Goal: Task Accomplishment & Management: Manage account settings

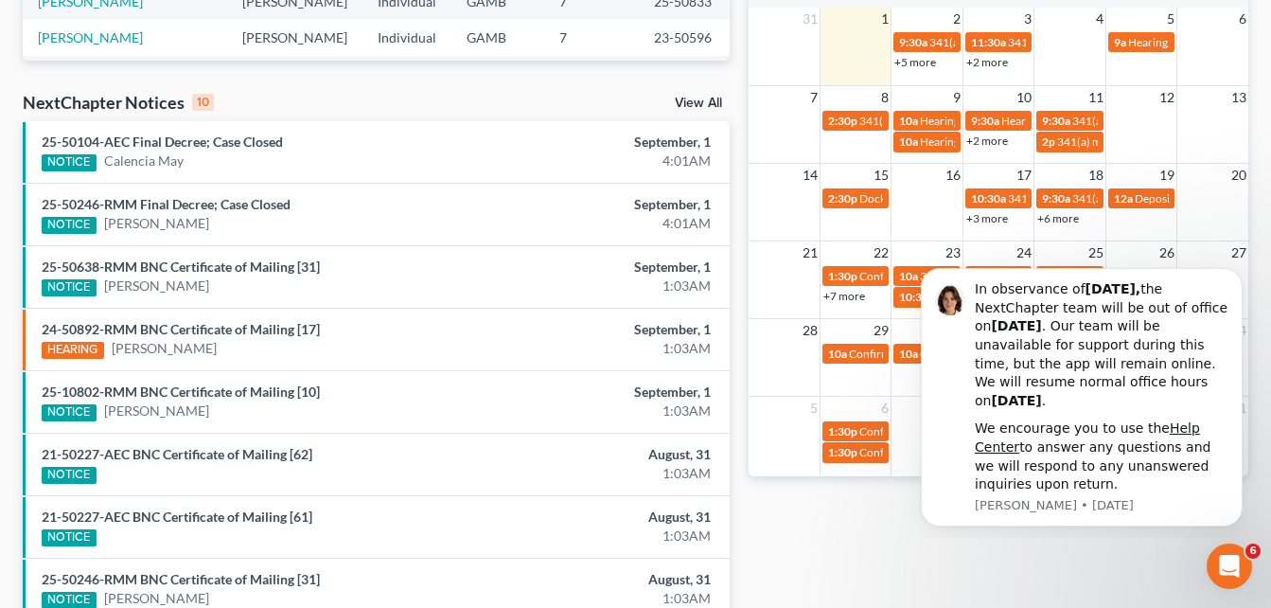
click at [738, 162] on div "Recent Cases 15 View All Name unfold_more expand_more expand_less Attorney unfo…" at bounding box center [376, 172] width 726 height 1206
click at [737, 274] on div "Recent Cases 15 View All Name unfold_more expand_more expand_less Attorney unfo…" at bounding box center [376, 172] width 726 height 1206
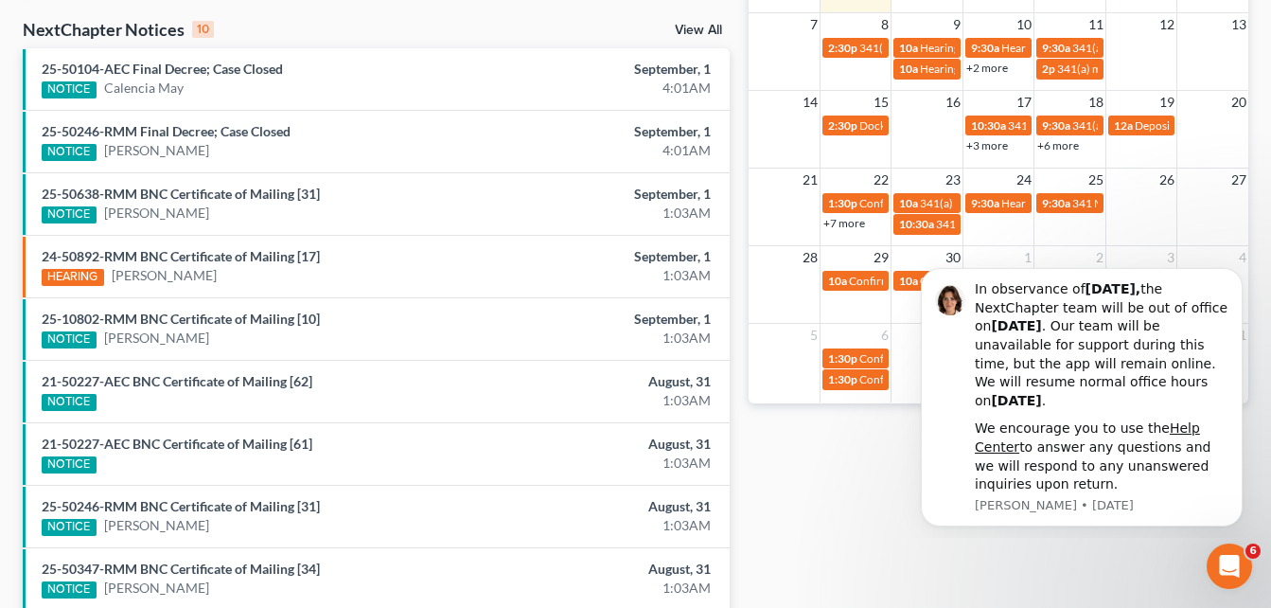
scroll to position [606, 0]
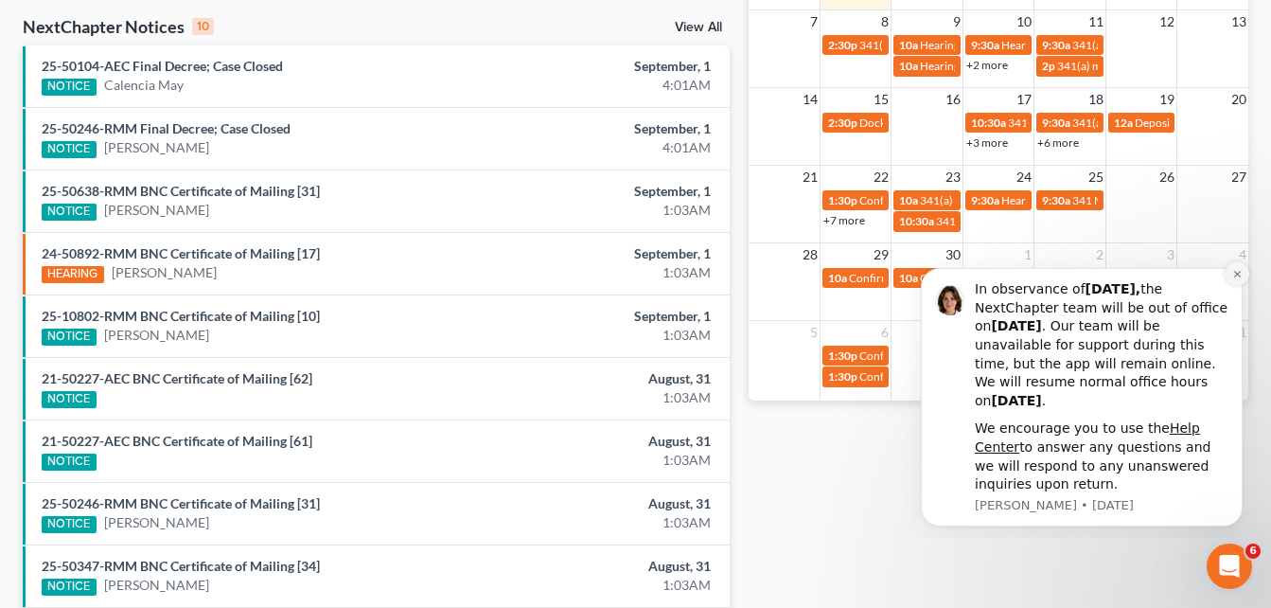
click at [1238, 271] on icon "Dismiss notification" at bounding box center [1238, 274] width 10 height 10
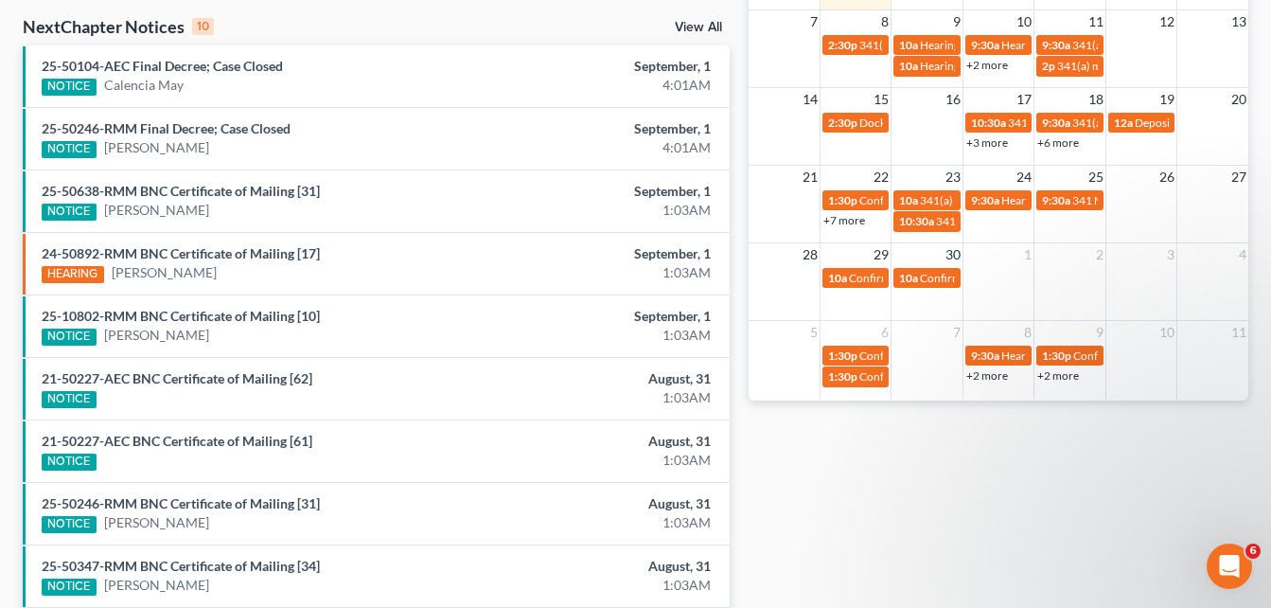
click at [740, 175] on div "Monthly Progress Bankruptcy Bankruptcy September 2025 August 2025 July 2025 Jun…" at bounding box center [998, 97] width 519 height 1206
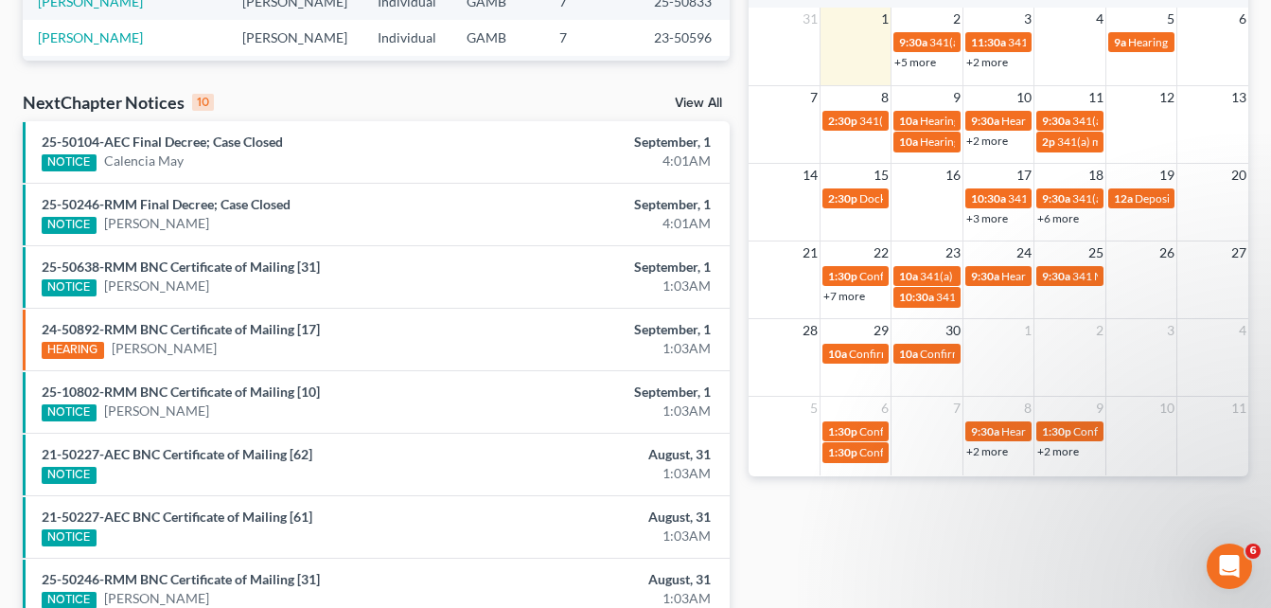
scroll to position [492, 0]
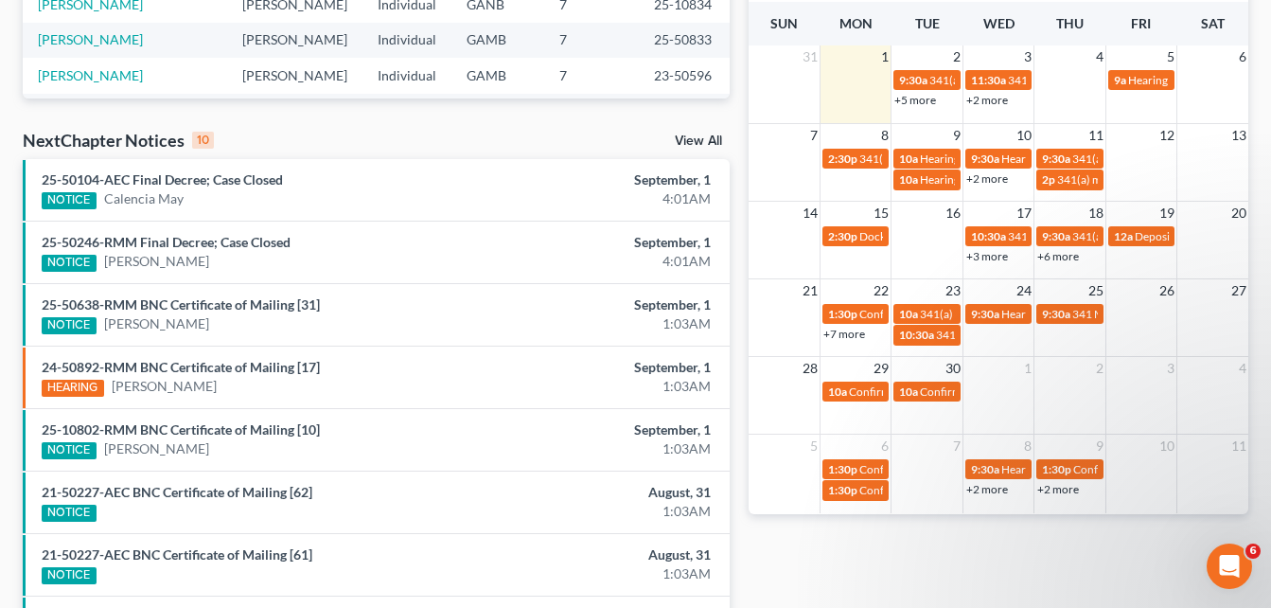
click at [912, 107] on div "+5 more" at bounding box center [927, 99] width 70 height 19
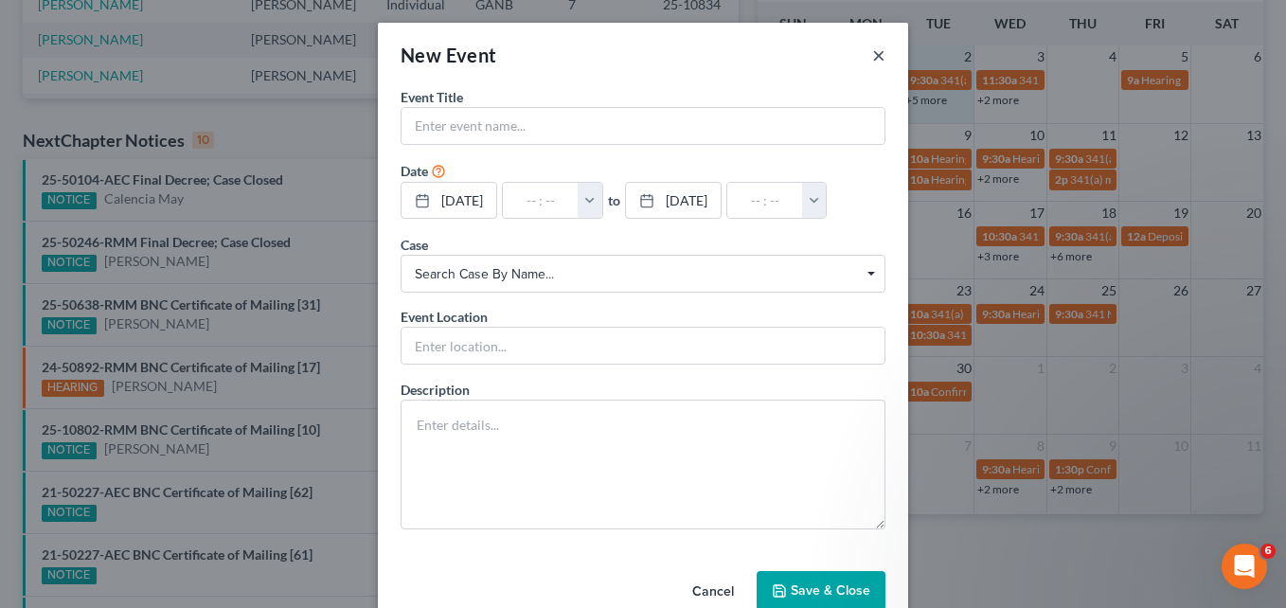
click at [872, 52] on button "×" at bounding box center [878, 55] width 13 height 23
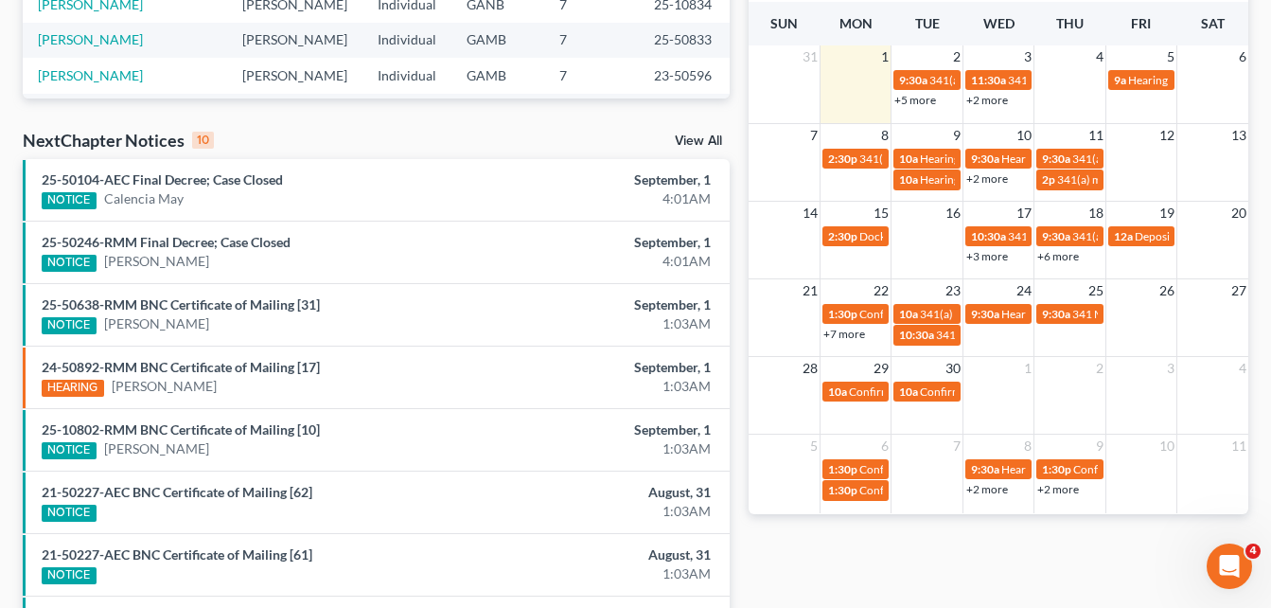
click at [920, 104] on link "+5 more" at bounding box center [916, 100] width 42 height 14
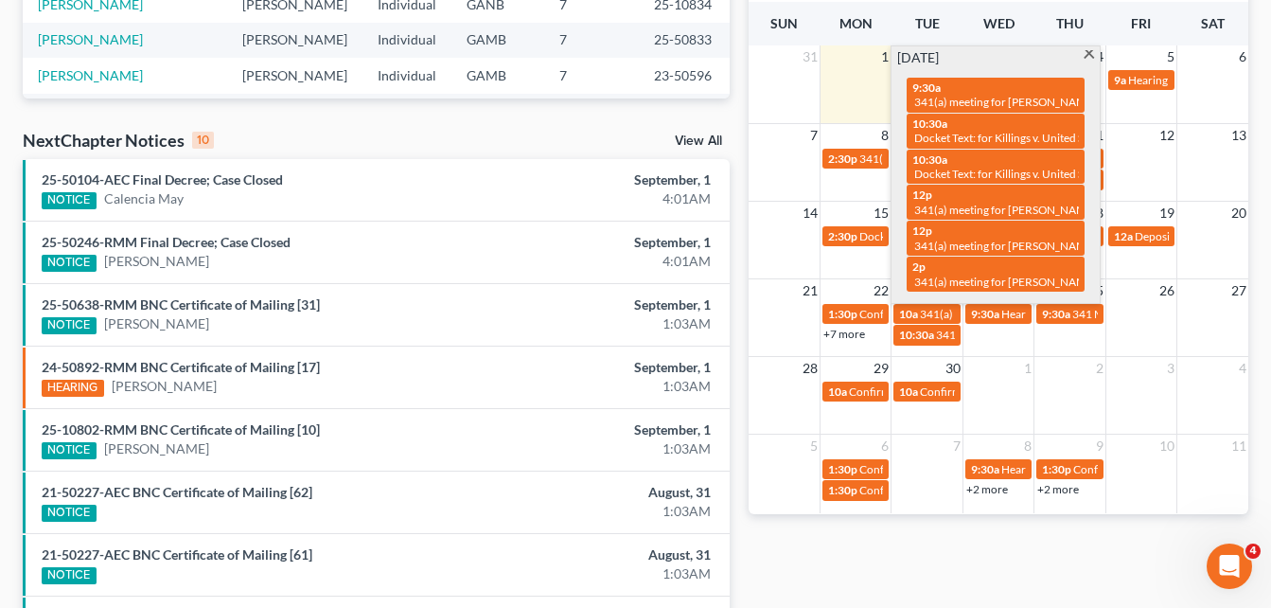
click at [1090, 56] on span at bounding box center [1089, 56] width 14 height 12
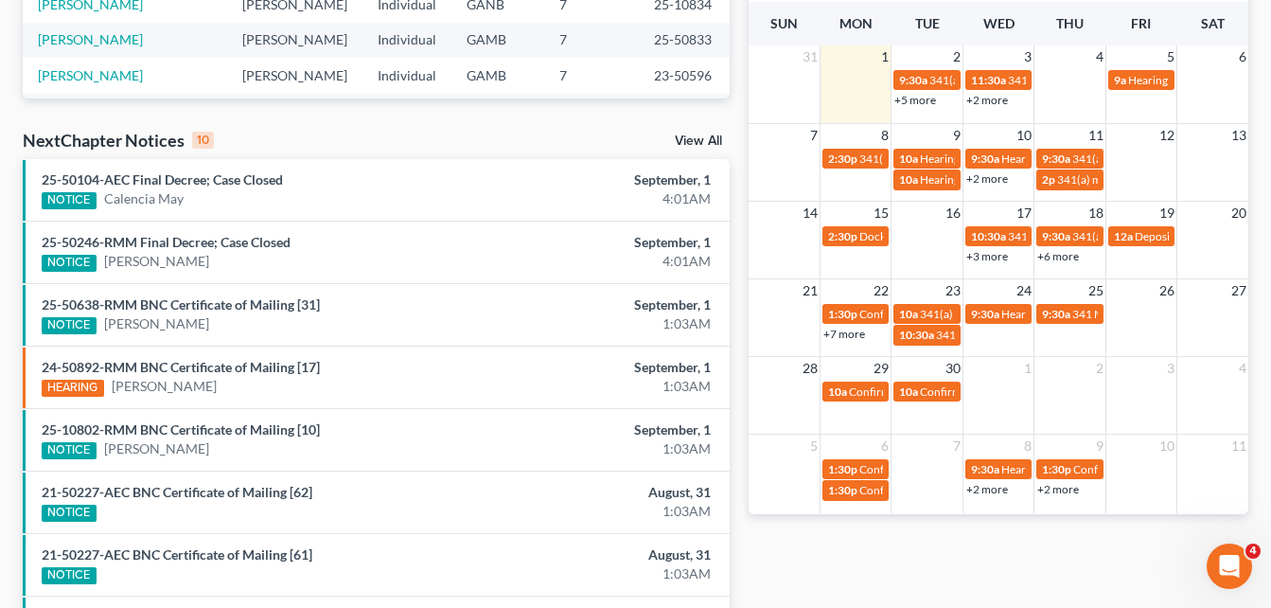
click at [1000, 104] on link "+2 more" at bounding box center [988, 100] width 42 height 14
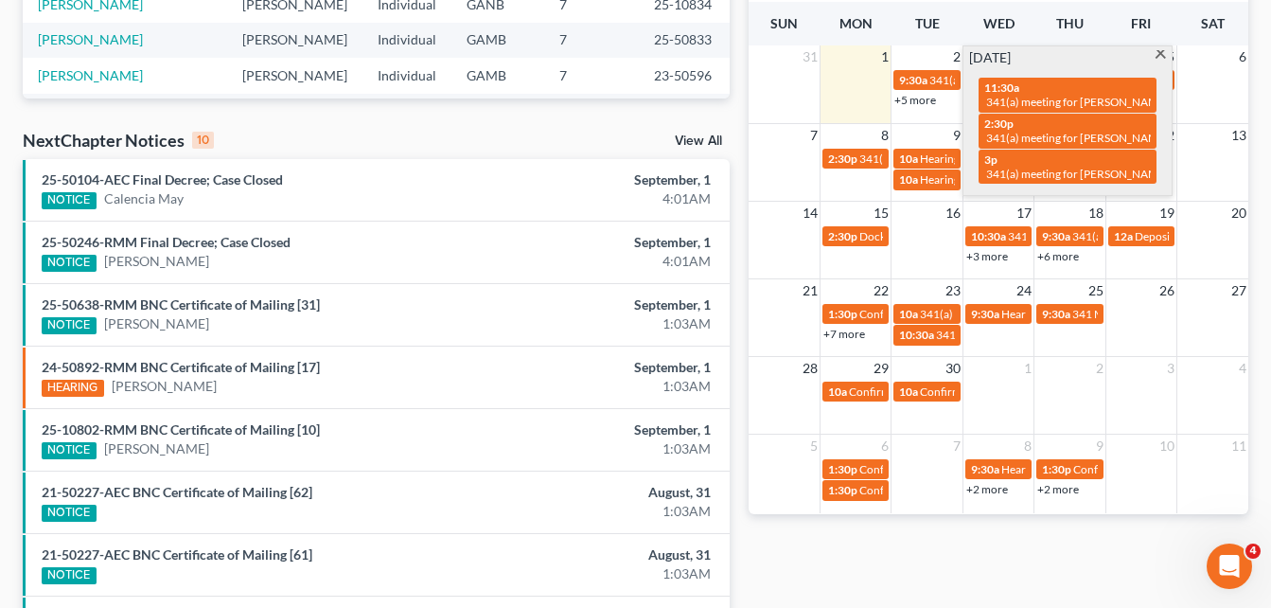
click at [1161, 57] on span at bounding box center [1161, 56] width 14 height 12
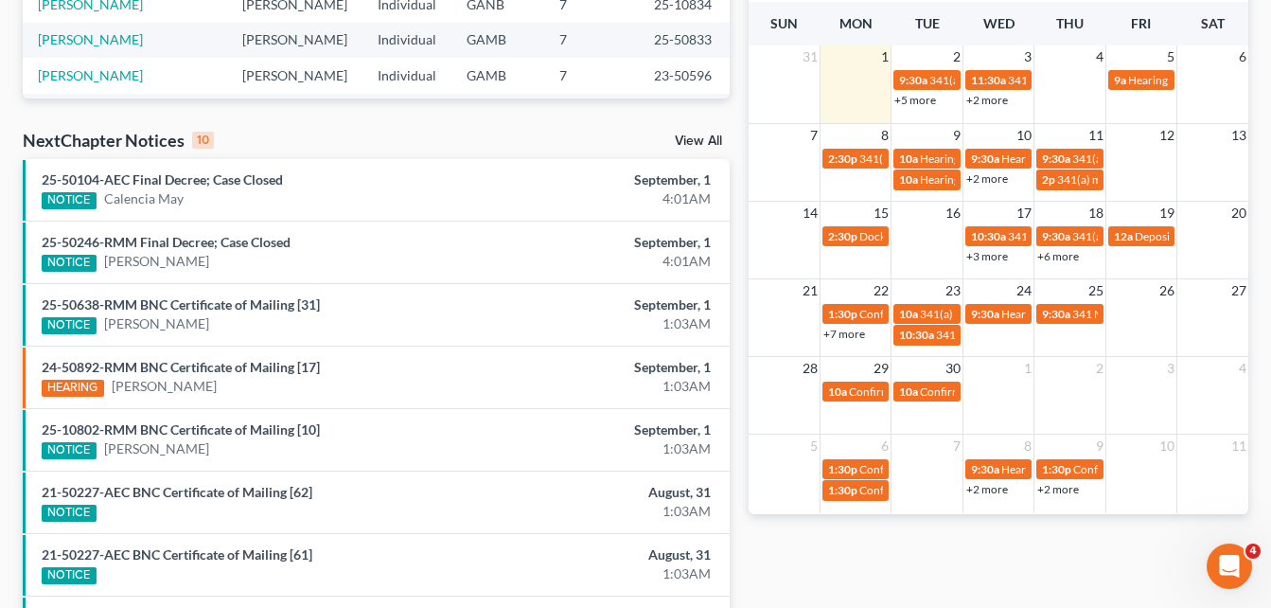
click at [988, 104] on link "+2 more" at bounding box center [988, 100] width 42 height 14
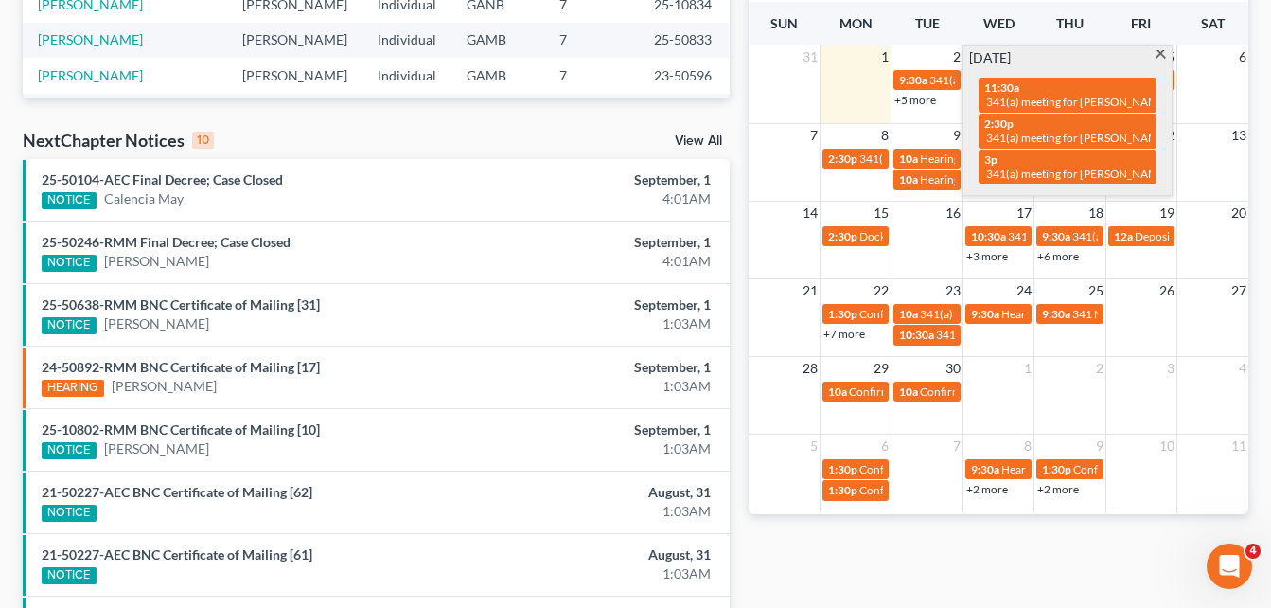
click at [1158, 53] on span at bounding box center [1161, 56] width 14 height 12
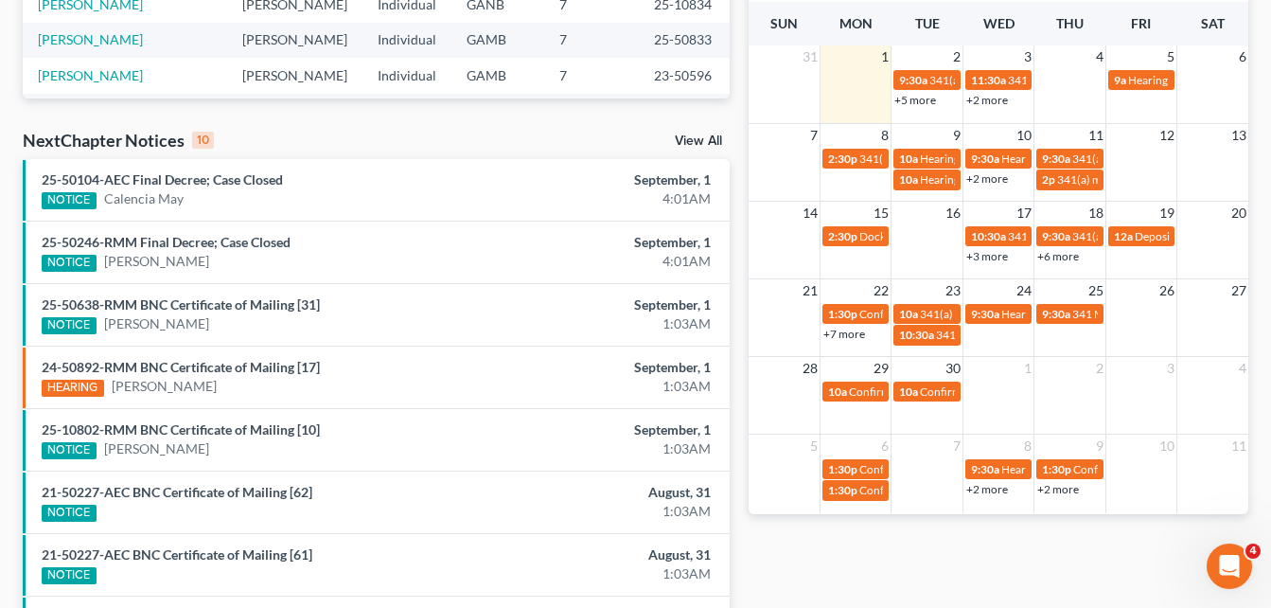
click at [989, 100] on link "+2 more" at bounding box center [988, 100] width 42 height 14
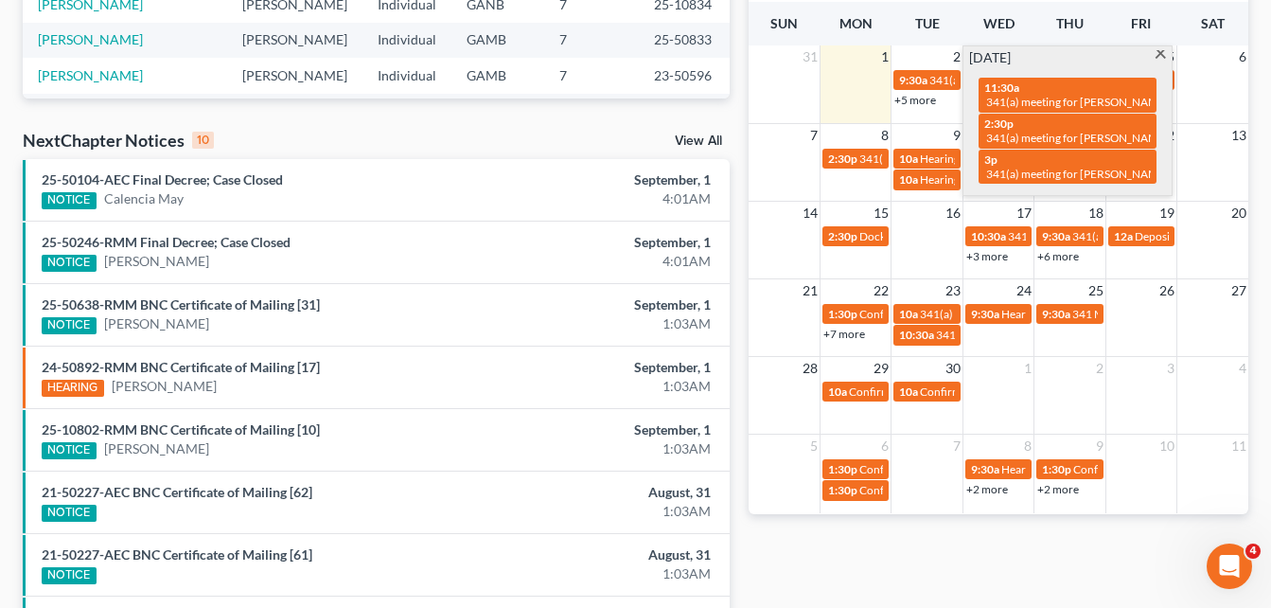
click at [1158, 54] on span at bounding box center [1161, 56] width 14 height 12
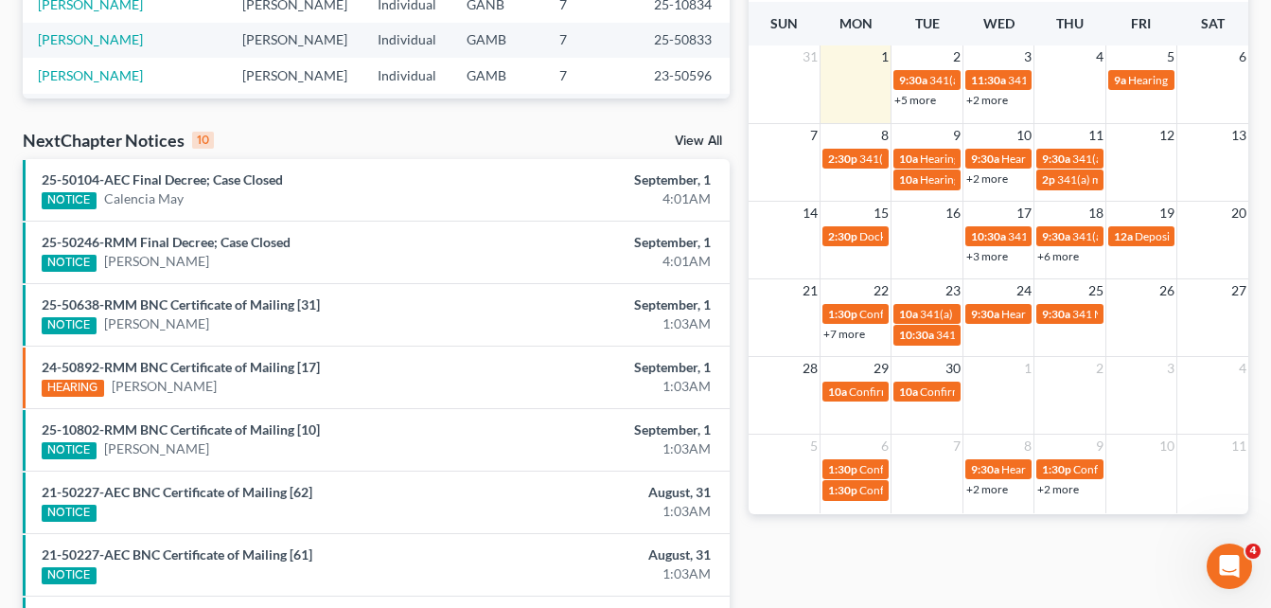
click at [899, 106] on link "+5 more" at bounding box center [916, 100] width 42 height 14
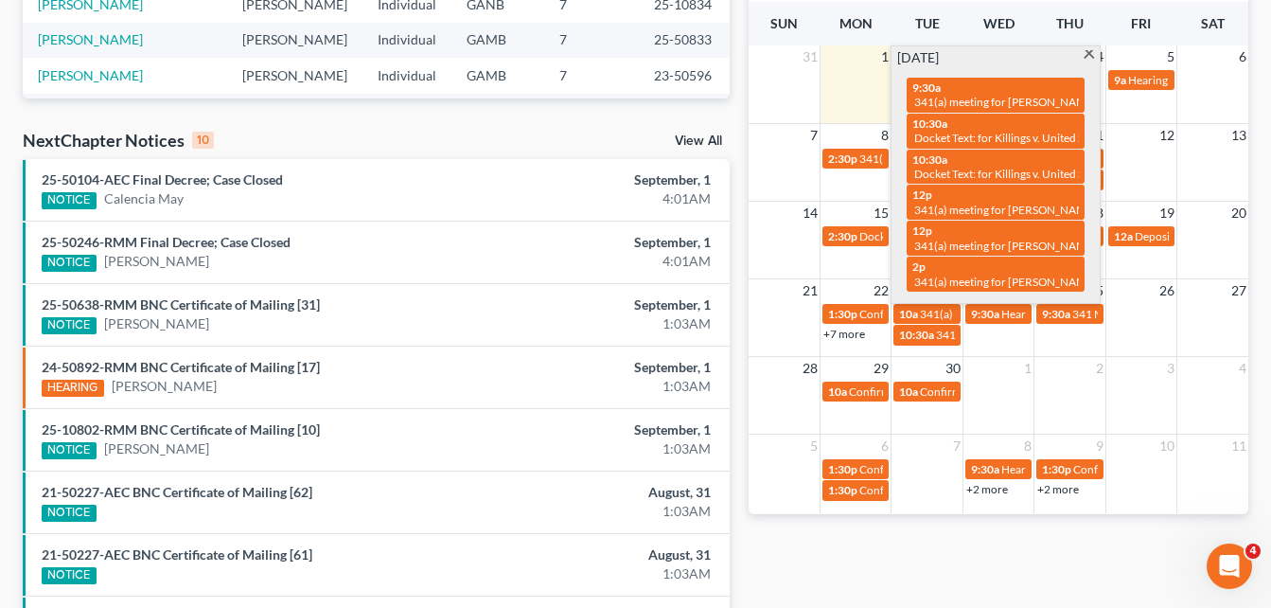
click at [1086, 58] on span at bounding box center [1089, 56] width 14 height 12
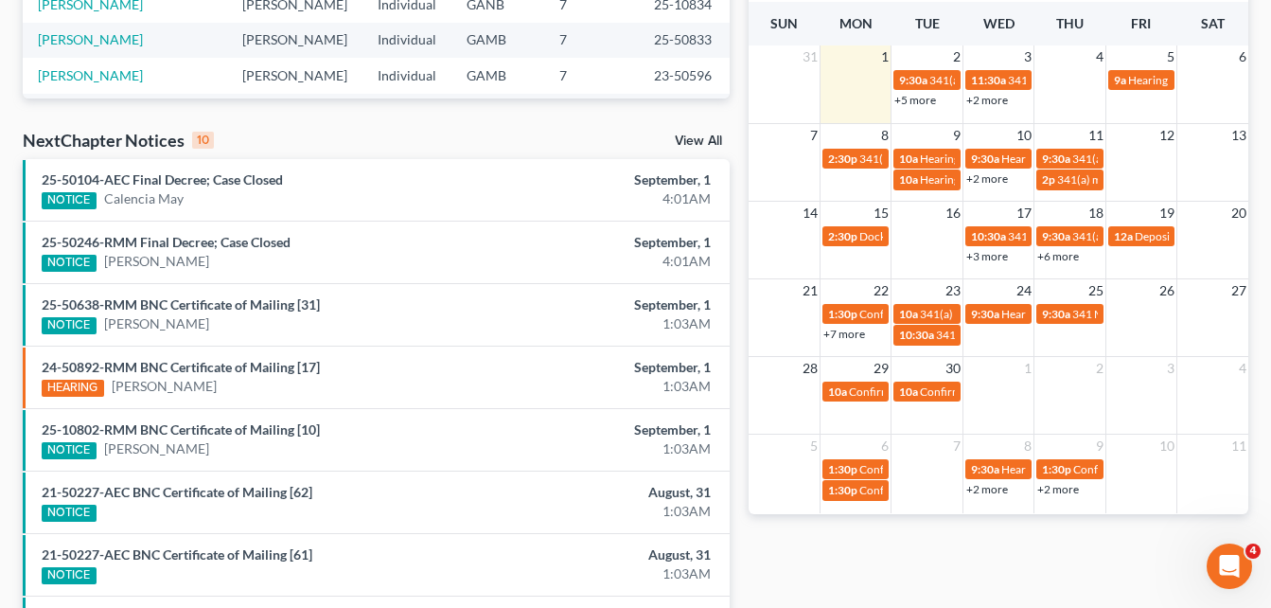
drag, startPoint x: 737, startPoint y: 204, endPoint x: 738, endPoint y: 163, distance: 41.7
click at [738, 163] on div "Recent Cases 15 View All Name unfold_more expand_more expand_less Attorney unfo…" at bounding box center [376, 210] width 726 height 1206
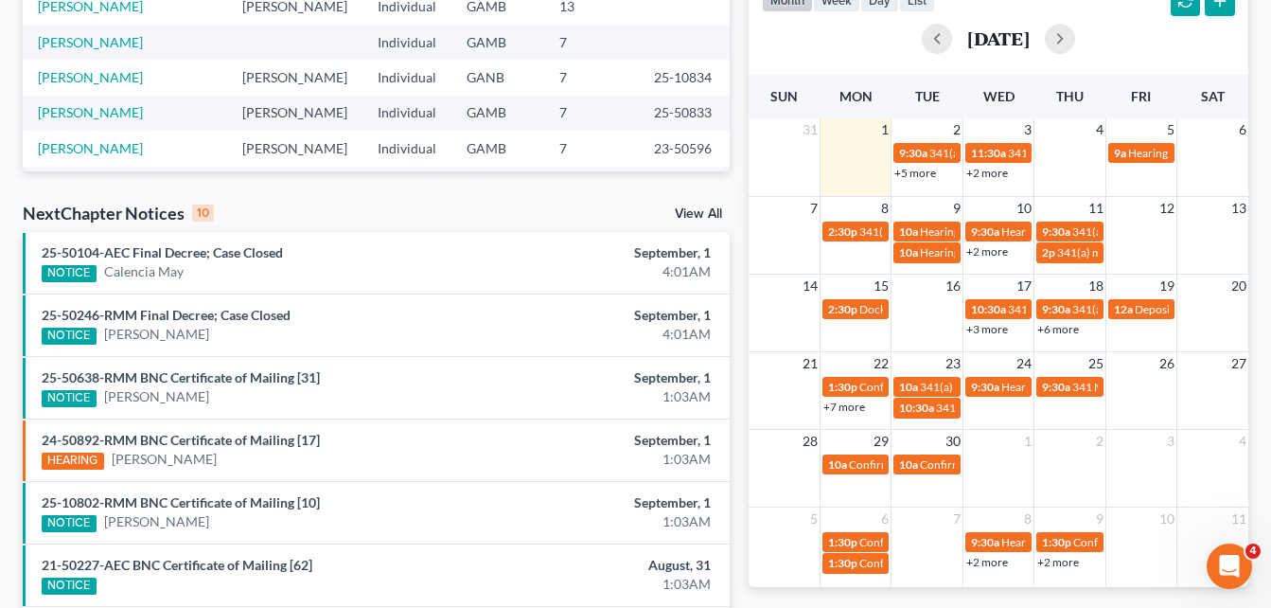
scroll to position [417, 0]
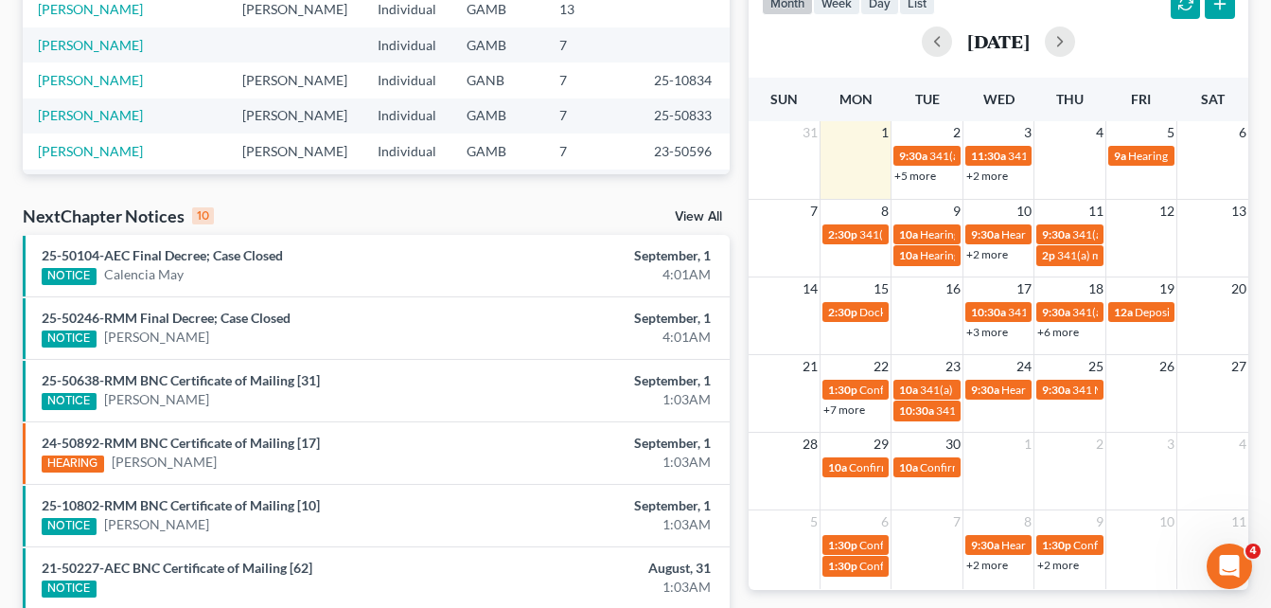
drag, startPoint x: 929, startPoint y: 170, endPoint x: 917, endPoint y: 173, distance: 11.7
click at [917, 173] on link "+5 more" at bounding box center [916, 176] width 42 height 14
